Goal: Information Seeking & Learning: Learn about a topic

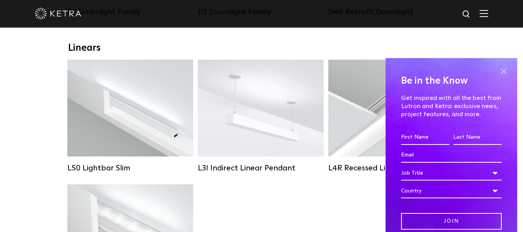
click at [498, 73] on span at bounding box center [504, 72] width 12 height 12
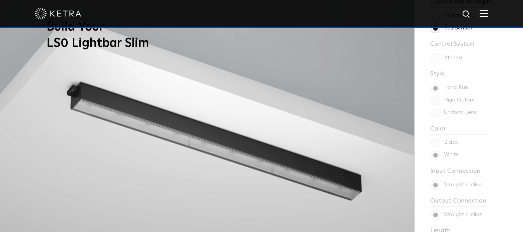
scroll to position [605, 0]
